Goal: Task Accomplishment & Management: Use online tool/utility

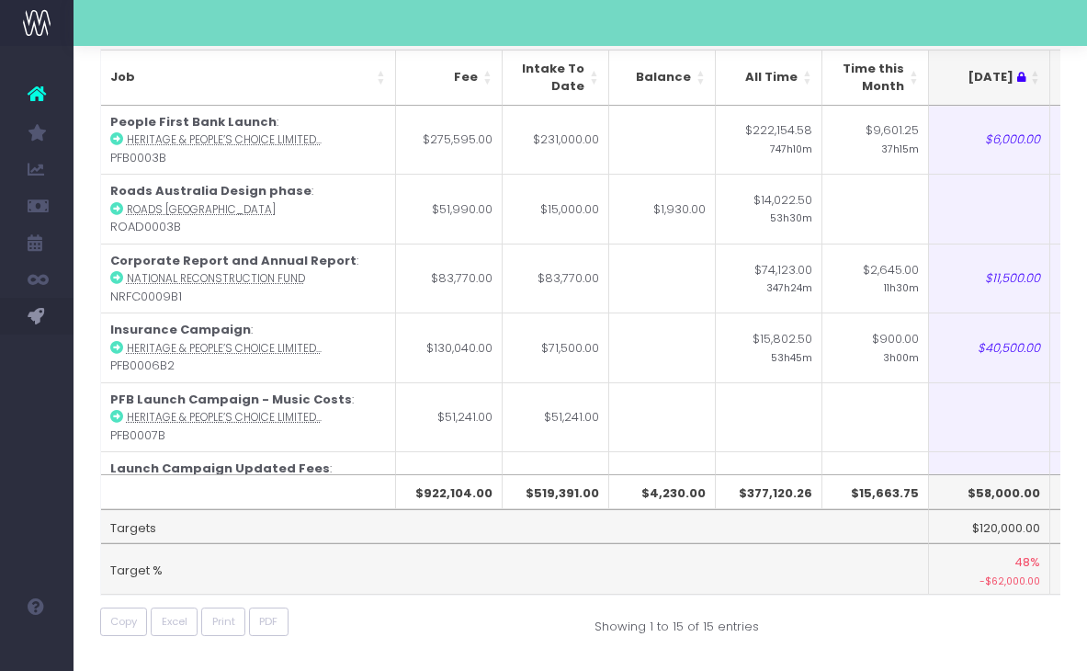
scroll to position [0, 355]
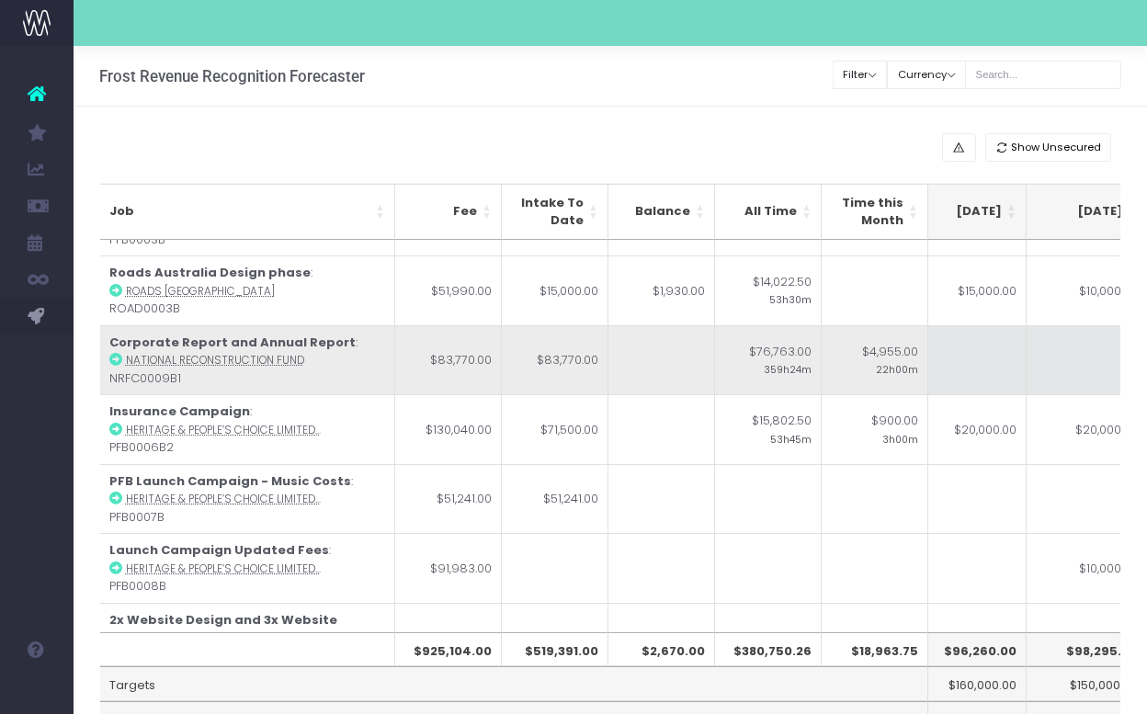
scroll to position [52, 404]
click at [983, 358] on td at bounding box center [996, 360] width 121 height 70
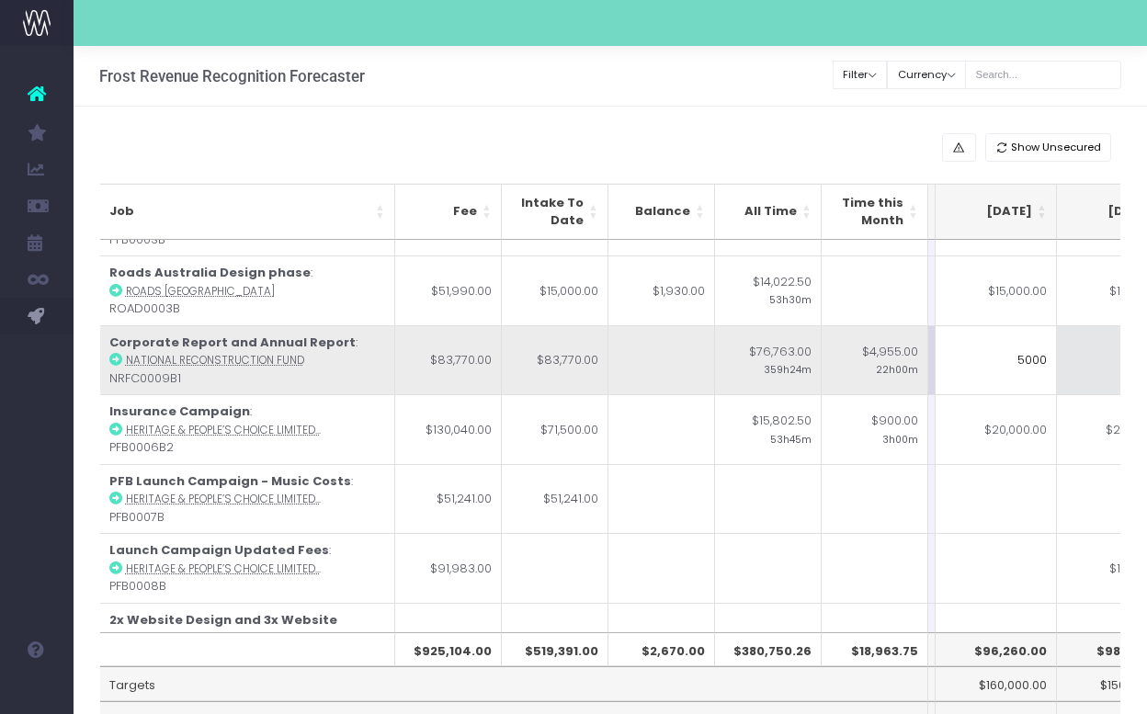
type input "5000"
click at [1087, 375] on td at bounding box center [1117, 360] width 121 height 70
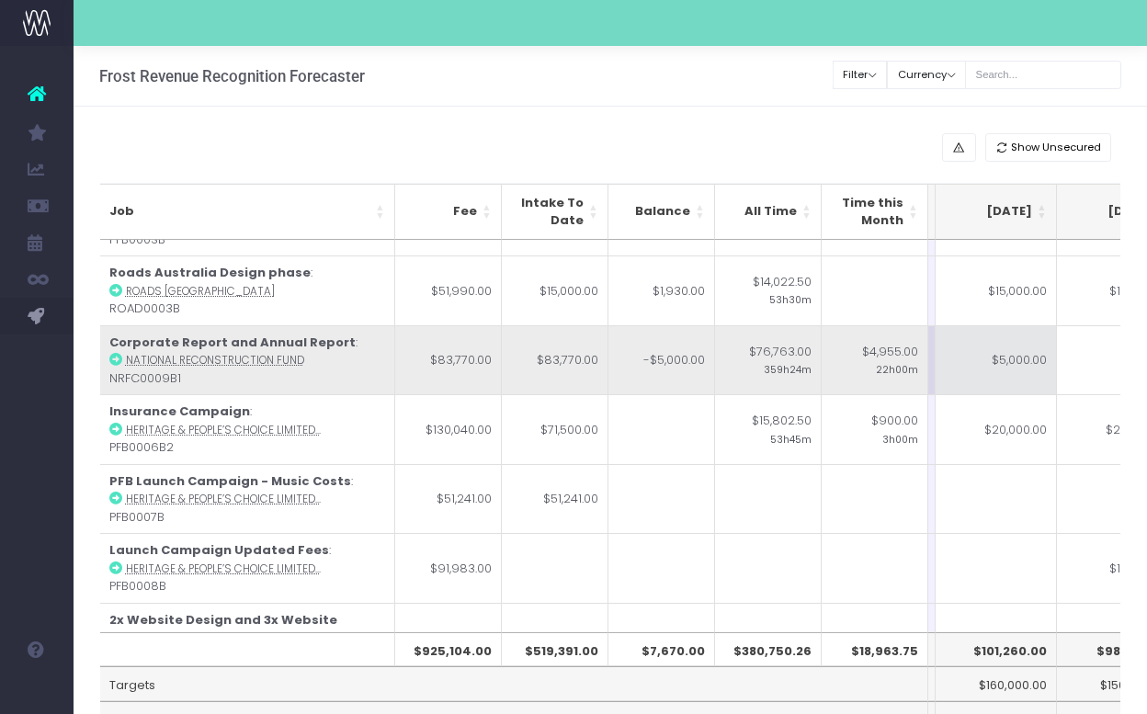
scroll to position [0, 415]
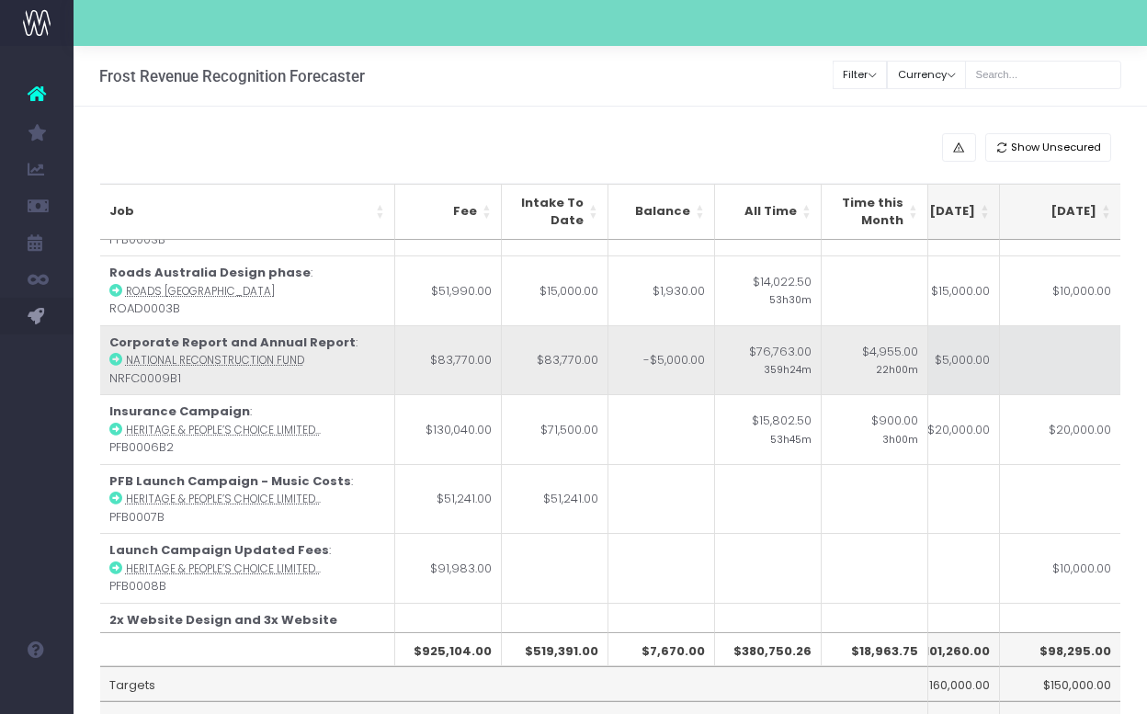
click at [972, 364] on td "$5,000.00" at bounding box center [939, 360] width 121 height 70
type input "3000"
click at [1054, 384] on td at bounding box center [1060, 360] width 121 height 70
click at [974, 357] on td "$3,000.00" at bounding box center [939, 360] width 121 height 70
type input "0"
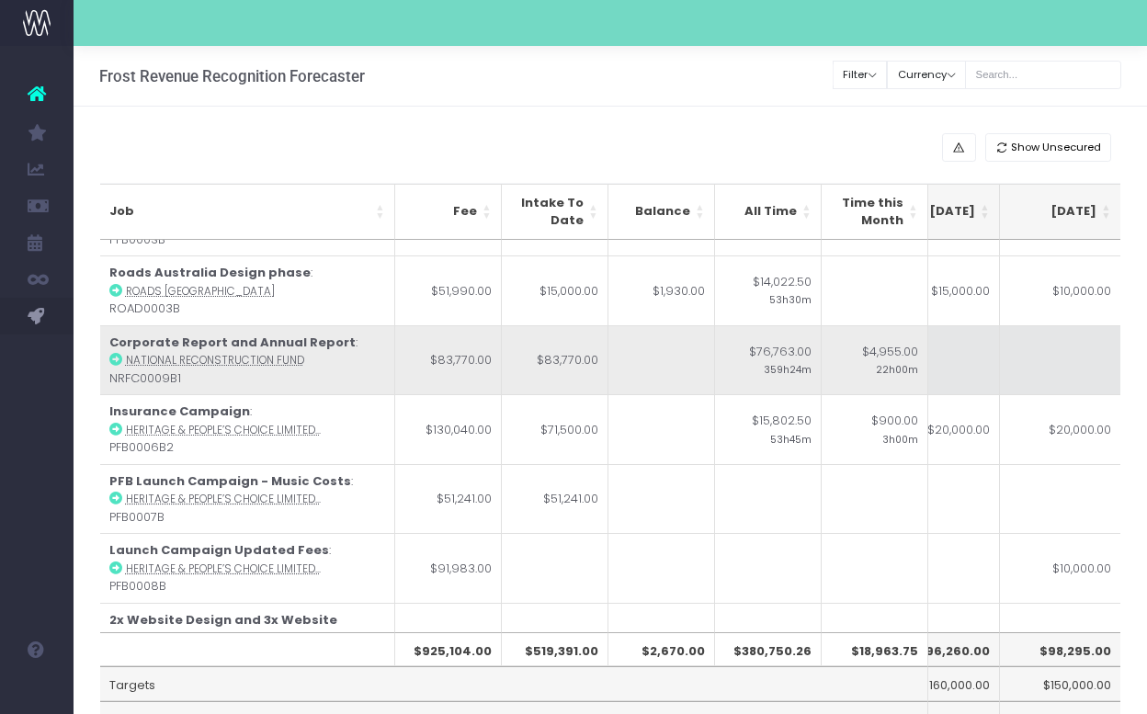
click at [1087, 367] on td at bounding box center [1060, 360] width 121 height 70
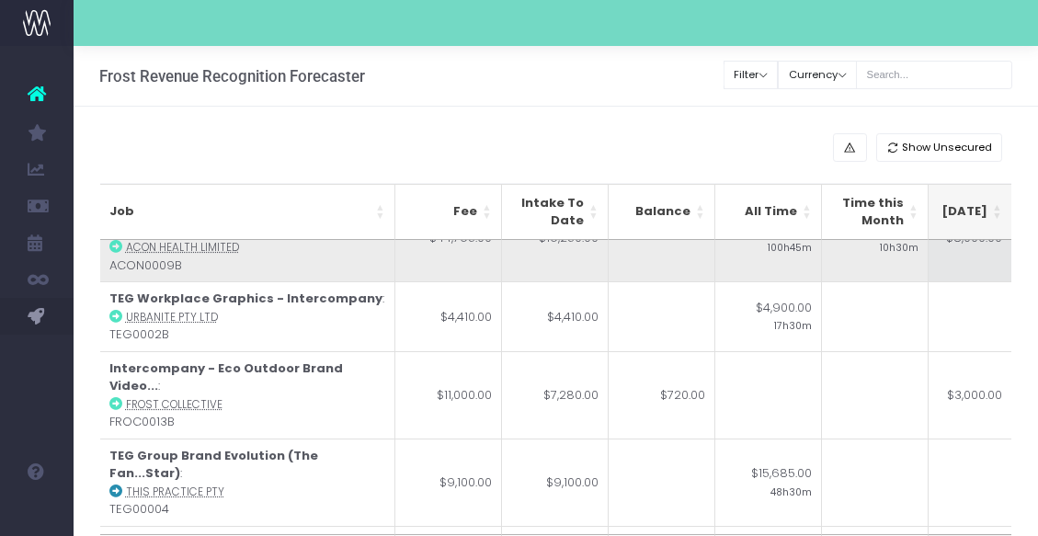
scroll to position [699, 403]
